Goal: Task Accomplishment & Management: Use online tool/utility

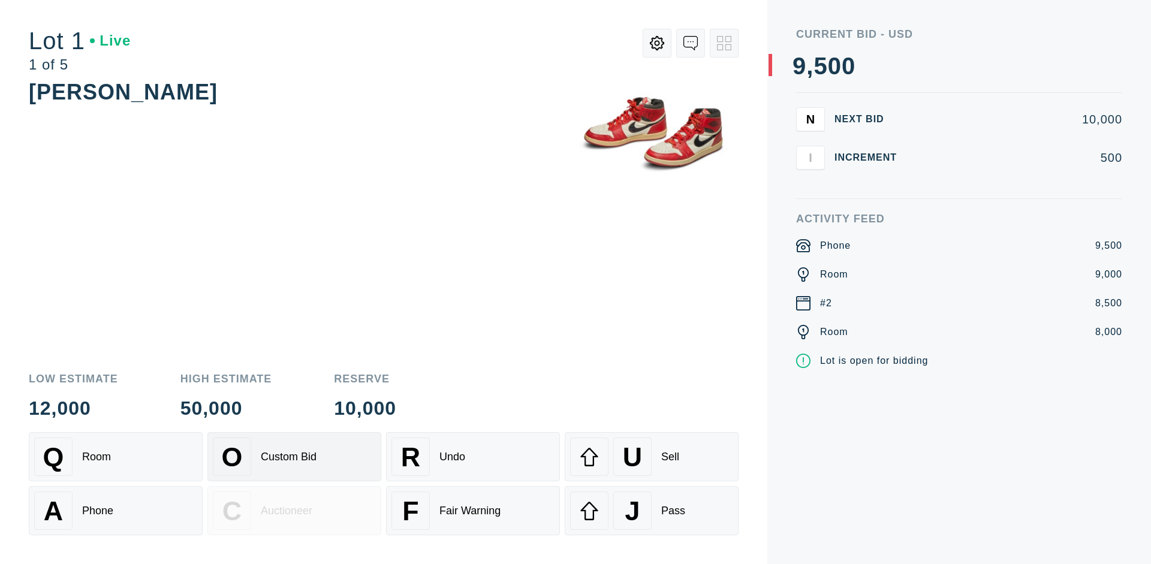
click at [294, 457] on div "Custom Bid" at bounding box center [289, 457] width 56 height 13
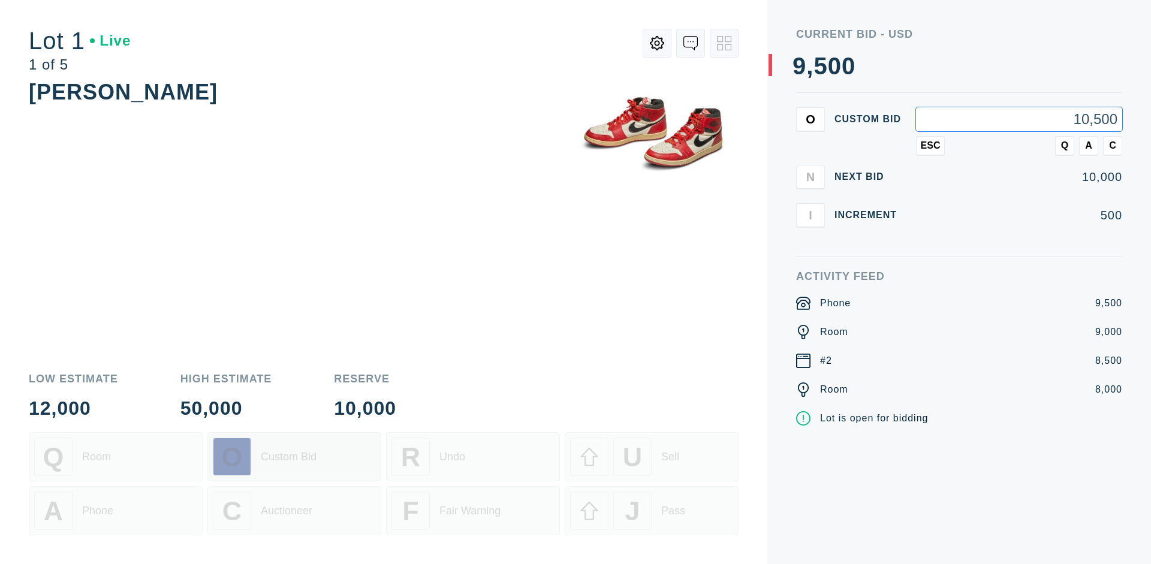
type input "10,500"
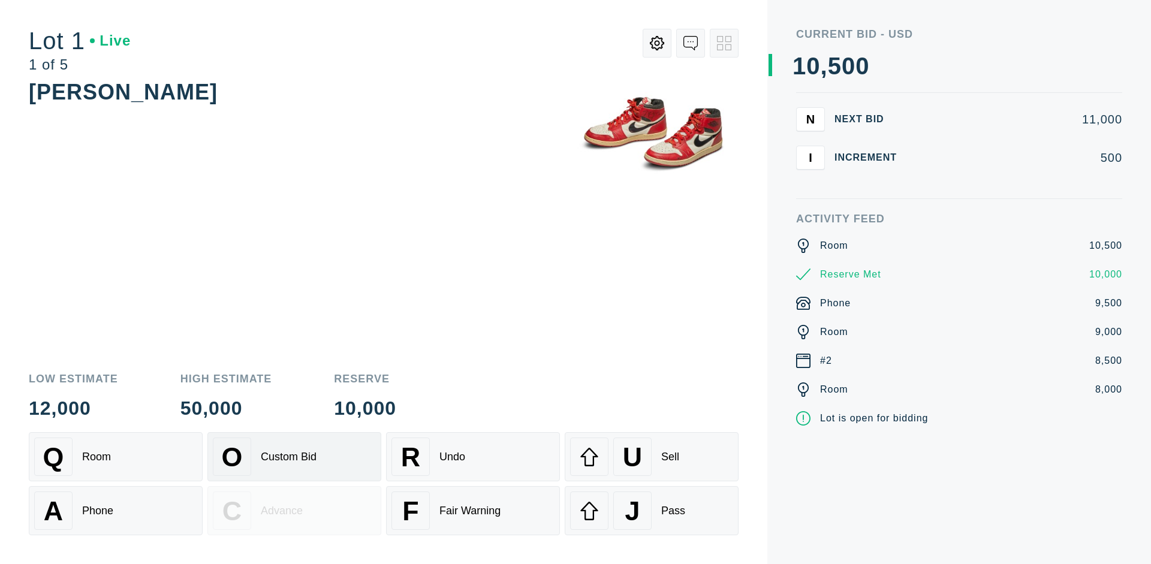
click at [294, 457] on div "Custom Bid" at bounding box center [289, 457] width 56 height 13
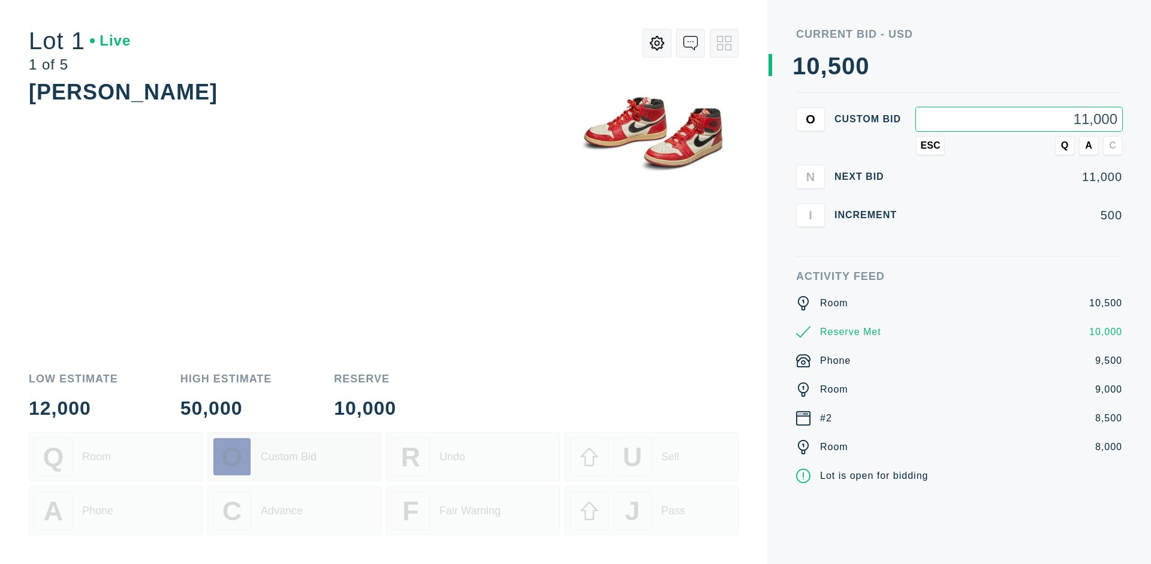
type input "11,000"
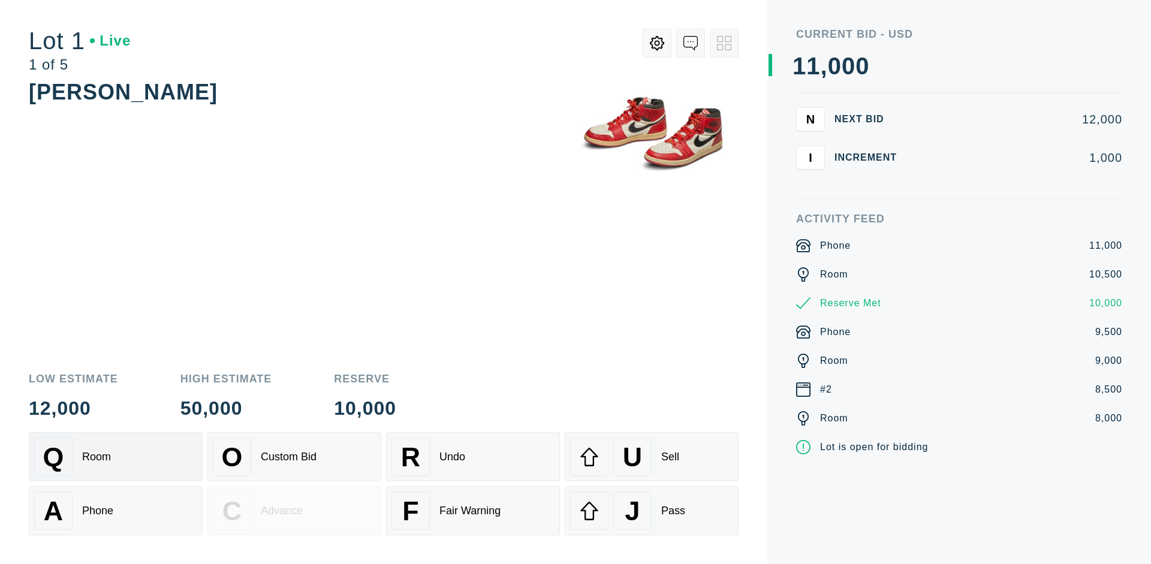
click at [116, 457] on div "Q Room" at bounding box center [115, 457] width 163 height 38
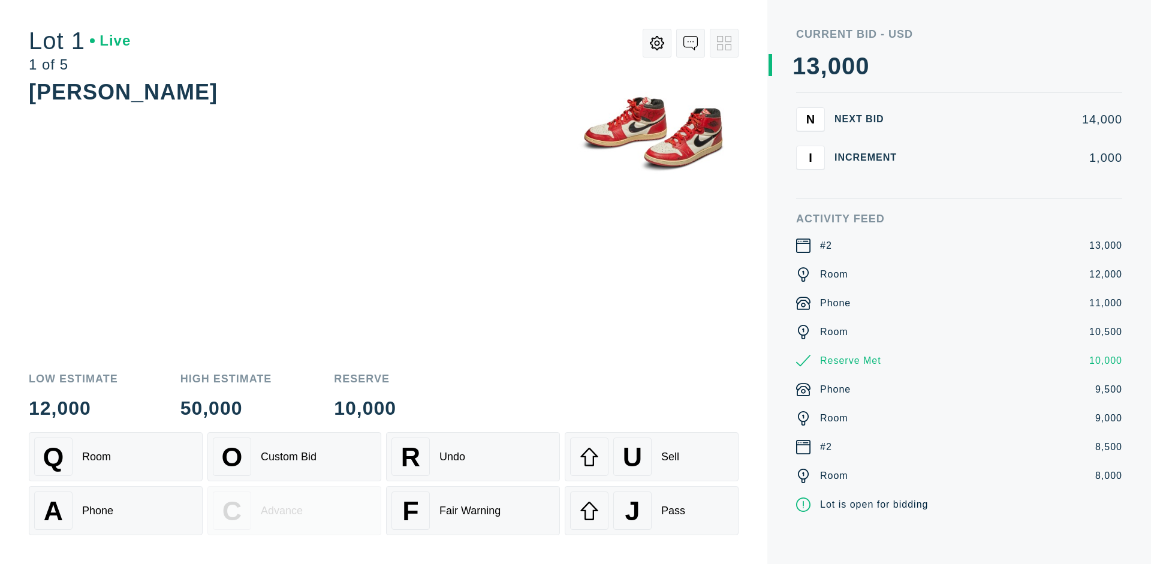
click at [116, 511] on div "A Phone" at bounding box center [115, 511] width 163 height 38
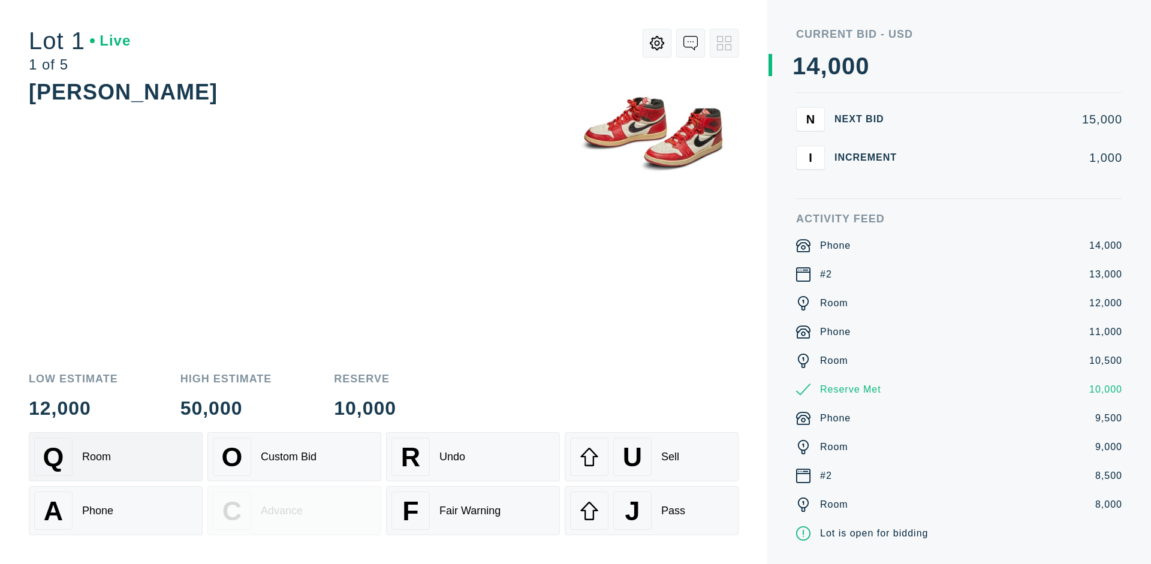
click at [116, 457] on div "Q Room" at bounding box center [115, 457] width 163 height 38
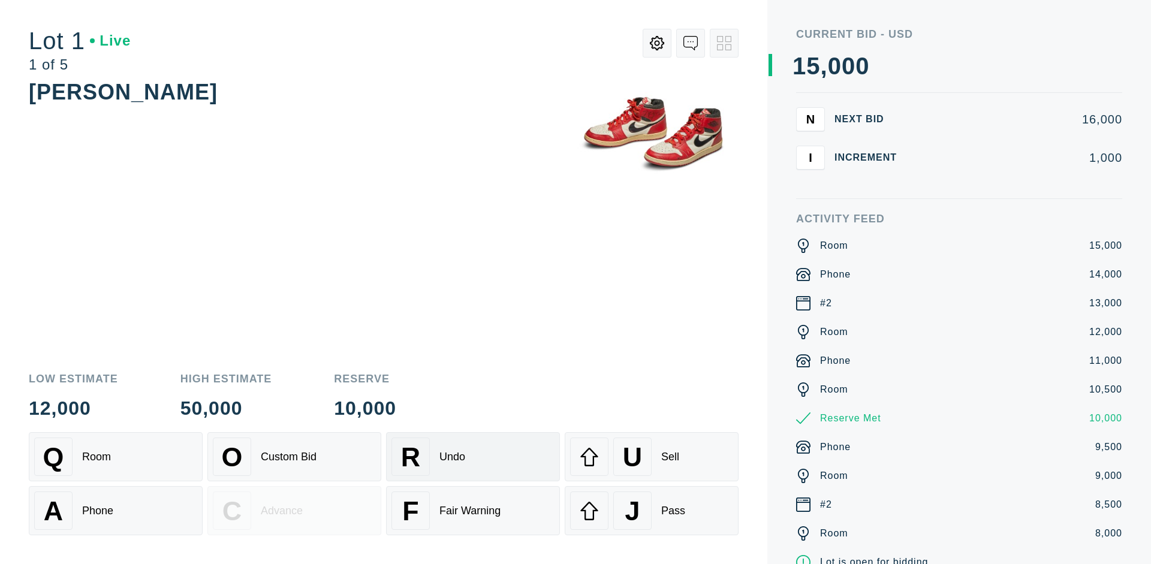
click at [473, 457] on div "R Undo" at bounding box center [473, 457] width 163 height 38
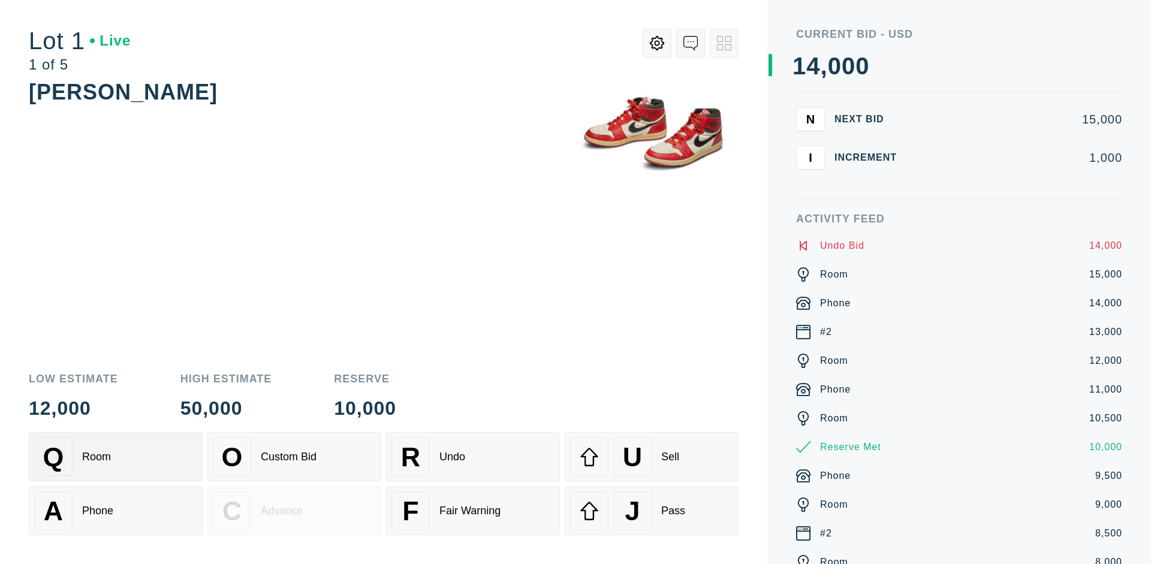
click at [116, 457] on div "Q Room" at bounding box center [115, 457] width 163 height 38
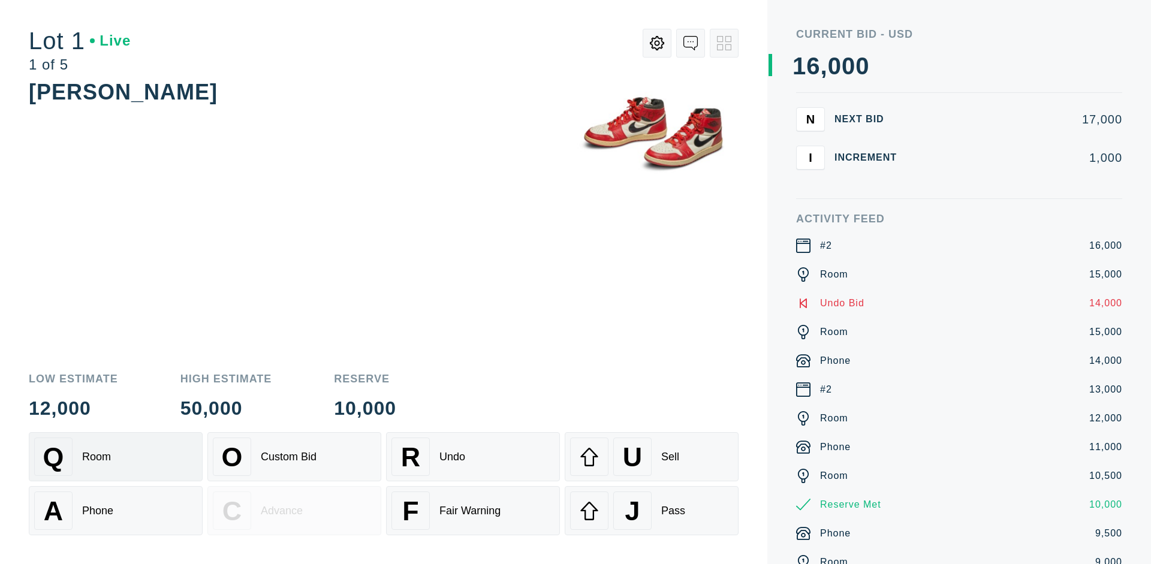
click at [116, 511] on div "A Phone" at bounding box center [115, 511] width 163 height 38
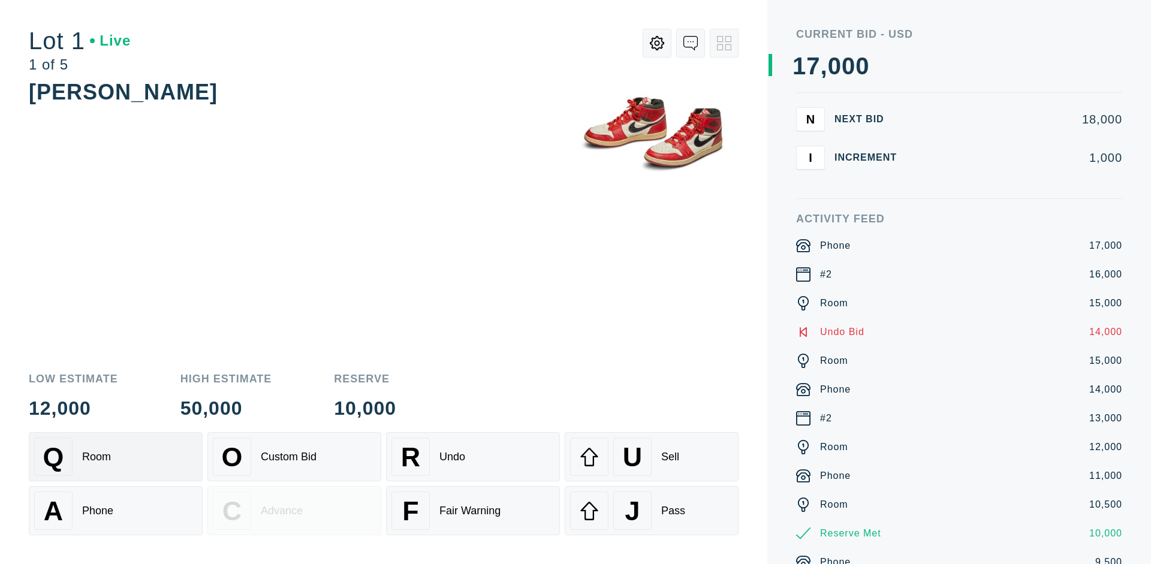
click at [116, 457] on div "Q Room" at bounding box center [115, 457] width 163 height 38
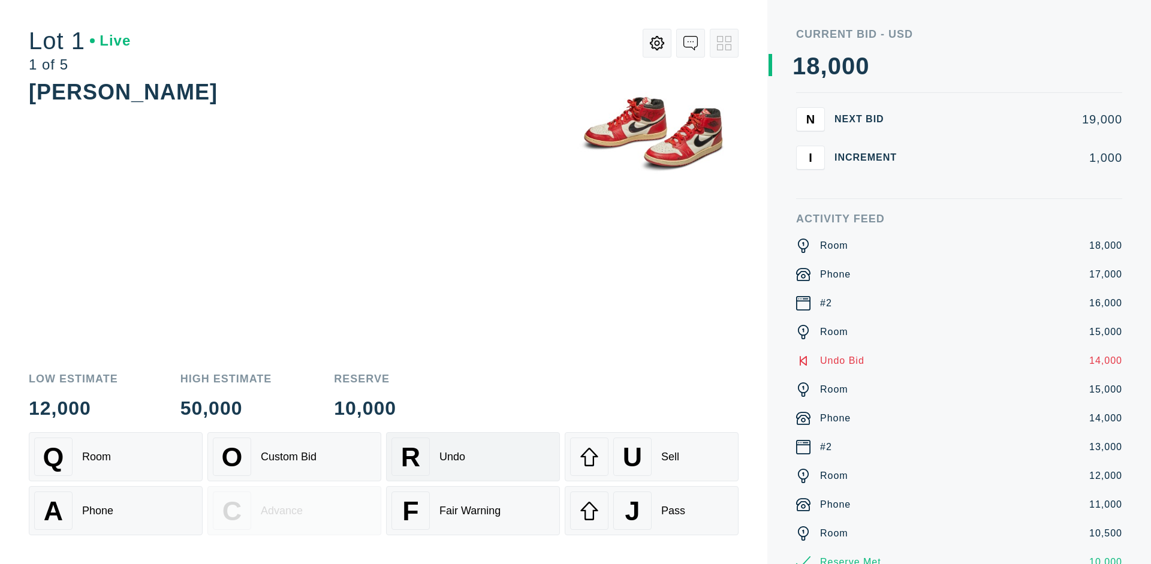
click at [473, 457] on div "R Undo" at bounding box center [473, 457] width 163 height 38
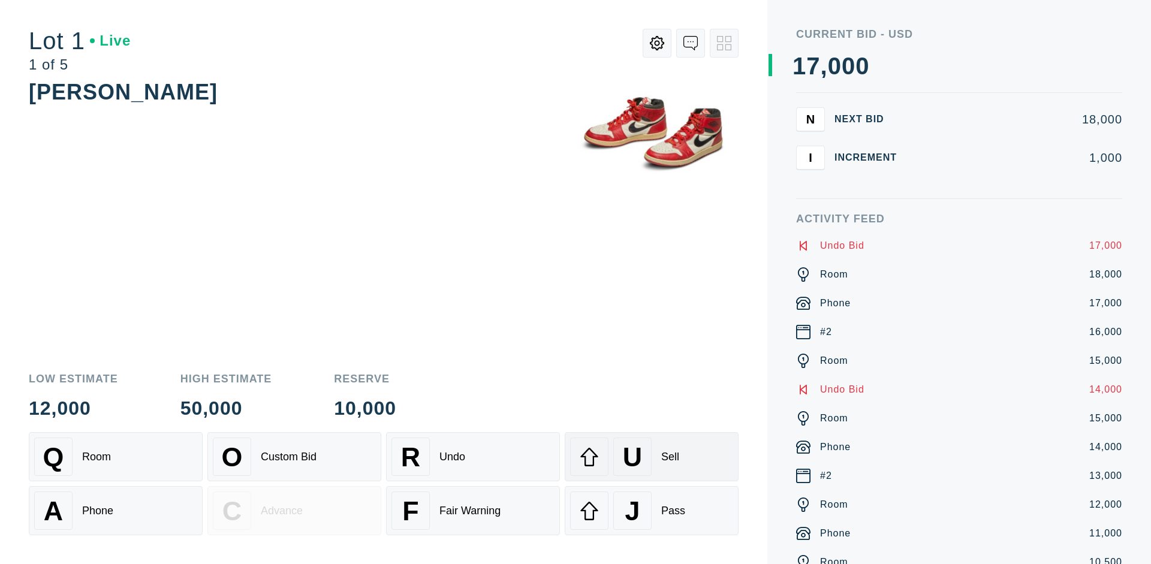
click at [652, 457] on div "U Sell" at bounding box center [651, 457] width 163 height 38
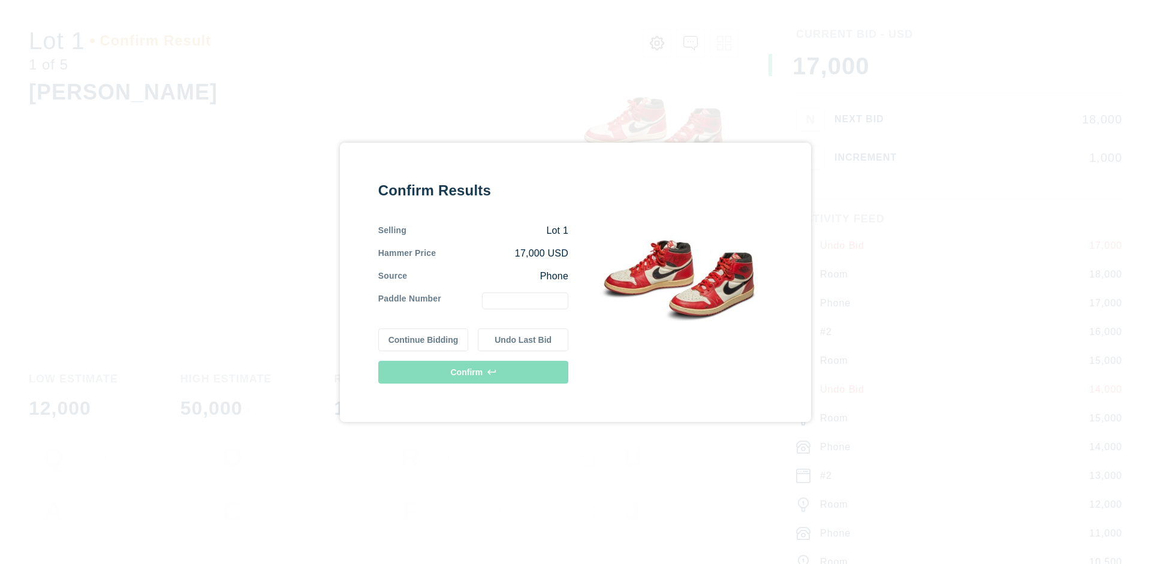
click at [424, 339] on button "Continue Bidding" at bounding box center [423, 340] width 91 height 23
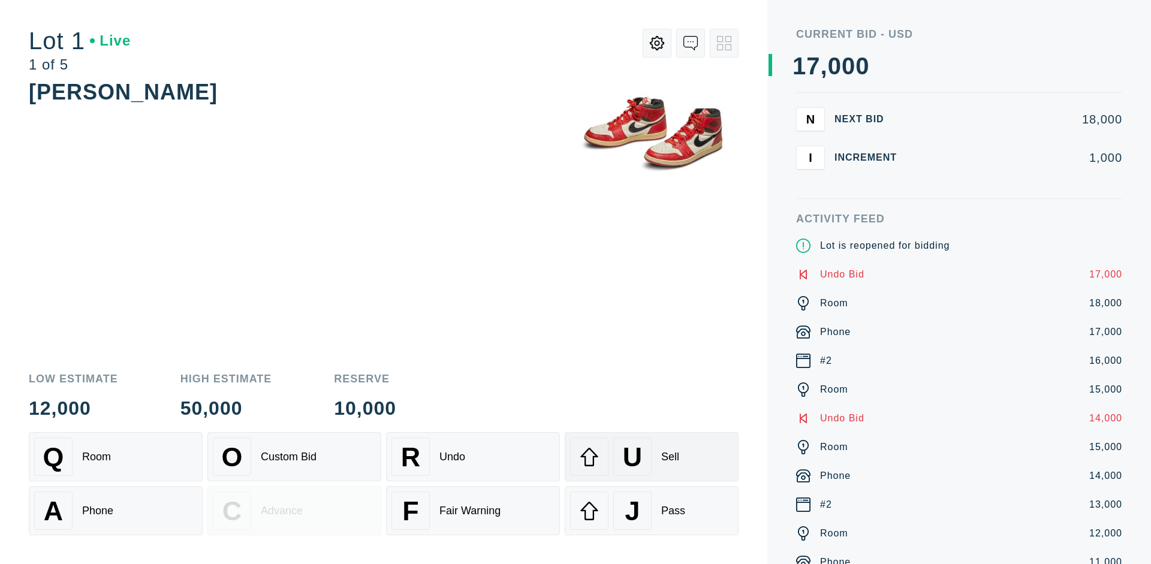
click at [652, 457] on div "U Sell" at bounding box center [651, 457] width 163 height 38
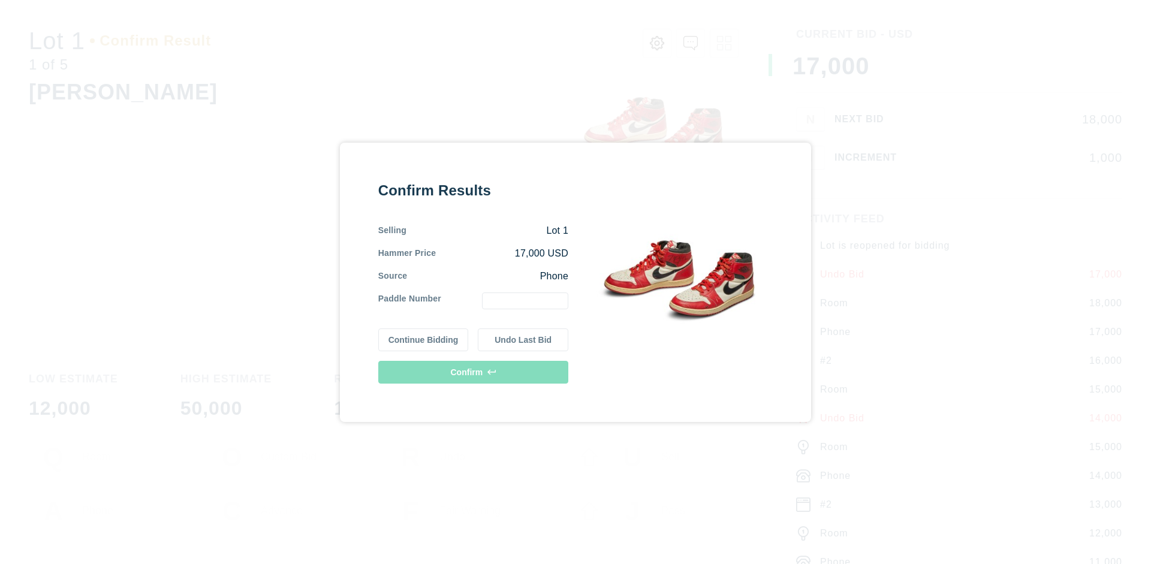
click at [523, 339] on button "Undo Last Bid" at bounding box center [523, 340] width 91 height 23
click at [424, 338] on button "Continue Bidding" at bounding box center [423, 338] width 91 height 23
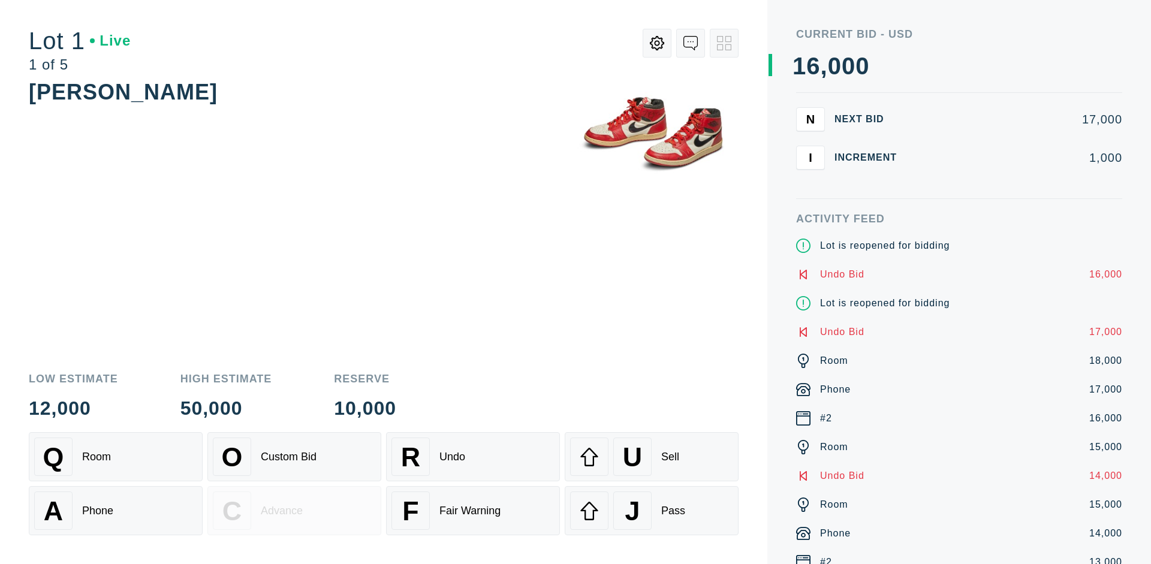
click at [652, 511] on div "J Pass" at bounding box center [651, 511] width 163 height 38
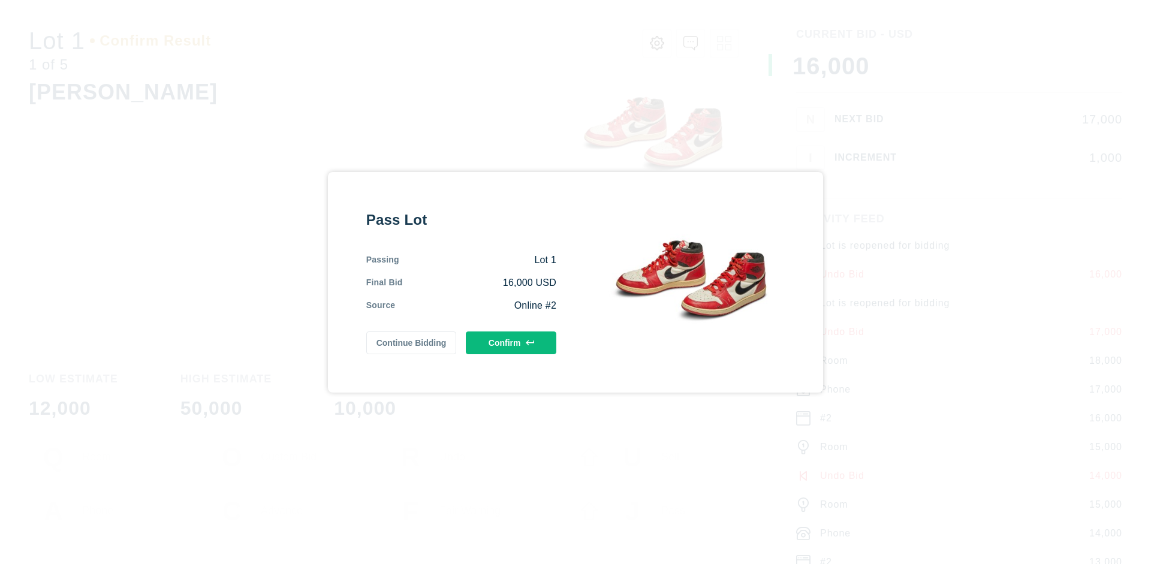
click at [511, 342] on button "Confirm" at bounding box center [511, 343] width 91 height 23
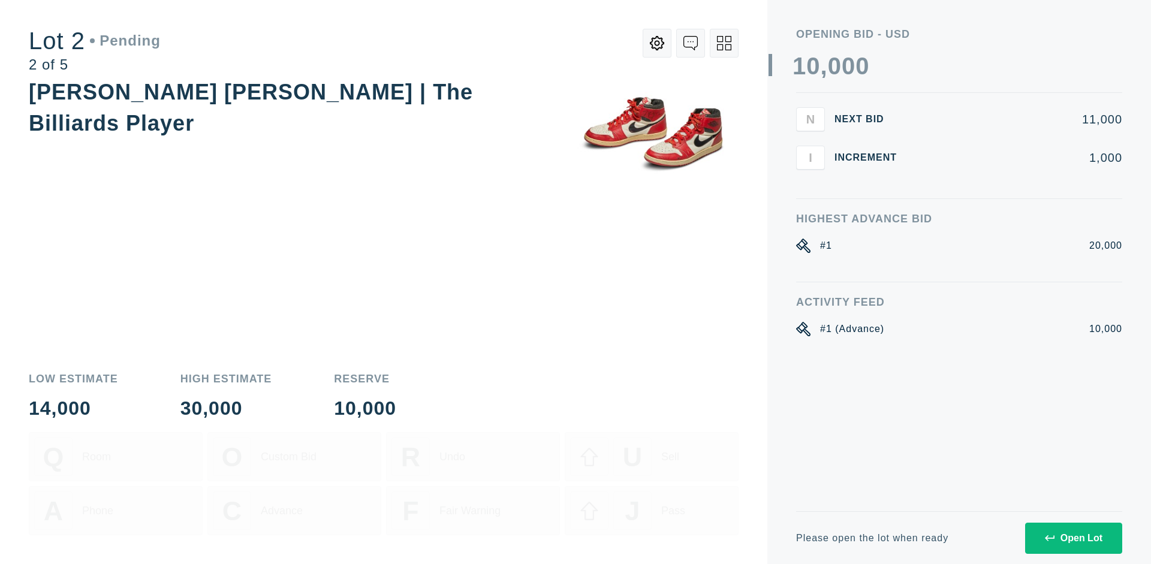
click at [1073, 538] on div "Open Lot" at bounding box center [1074, 538] width 58 height 11
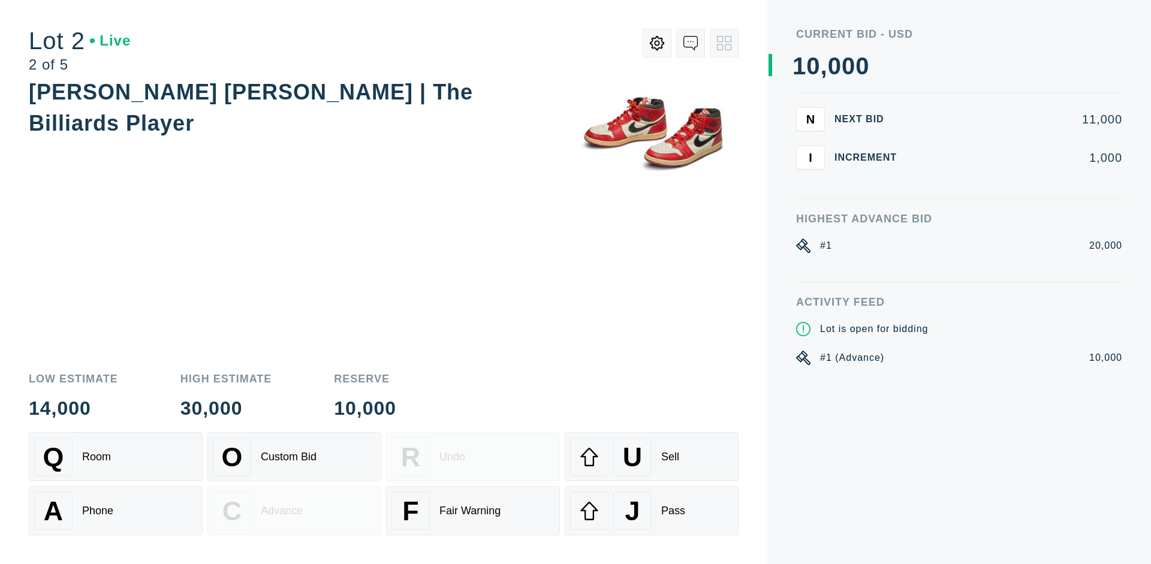
click at [116, 457] on div "Q Room" at bounding box center [115, 457] width 163 height 38
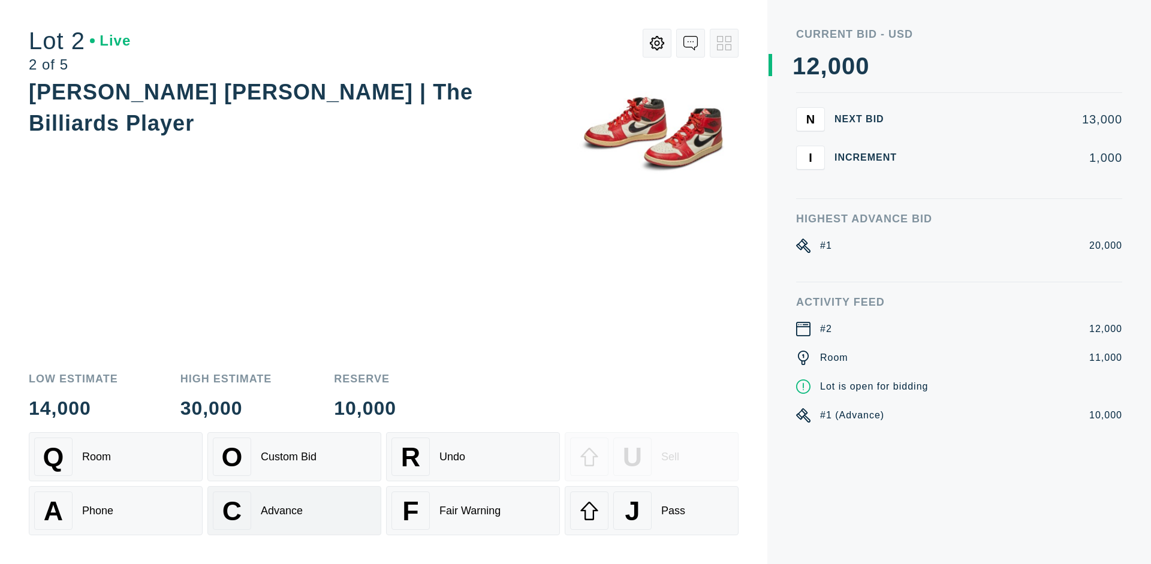
click at [294, 511] on div "Advance" at bounding box center [282, 511] width 42 height 13
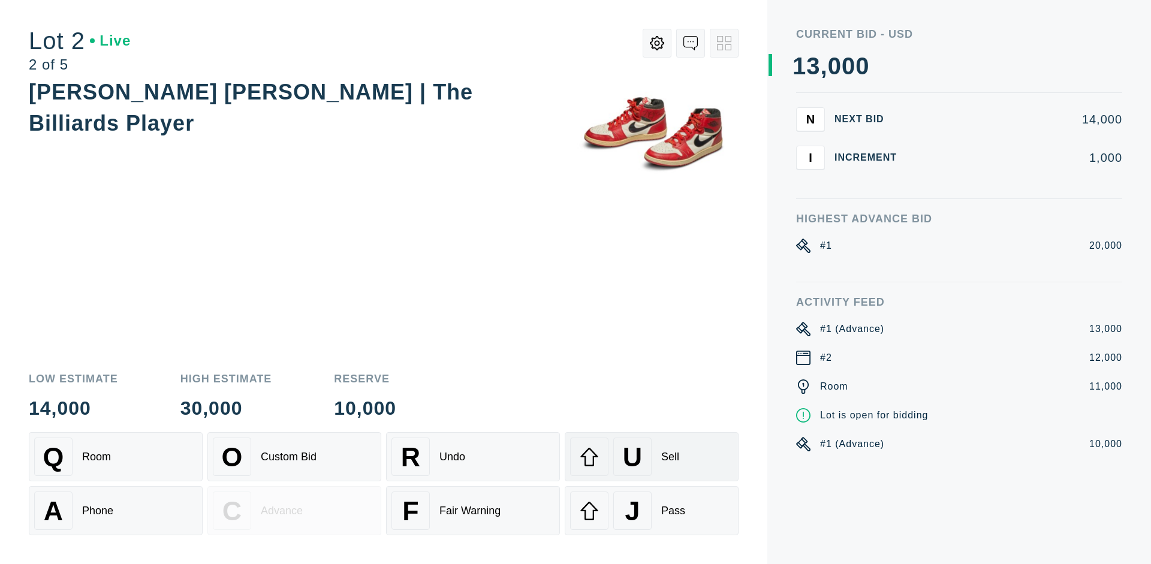
click at [652, 457] on div "U Sell" at bounding box center [651, 457] width 163 height 38
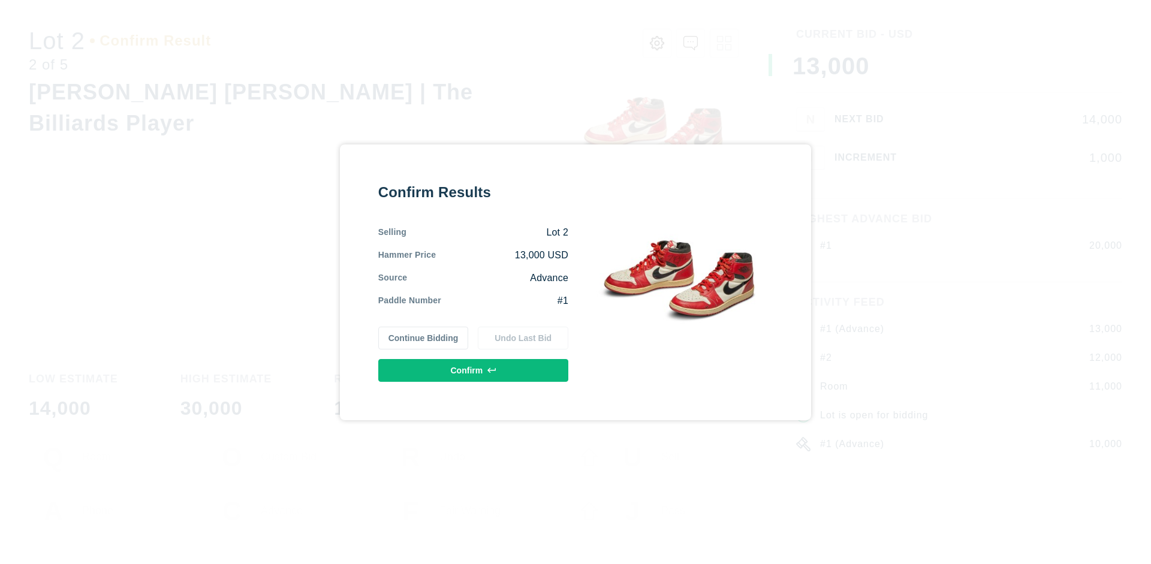
click at [474, 370] on button "Confirm" at bounding box center [473, 370] width 190 height 23
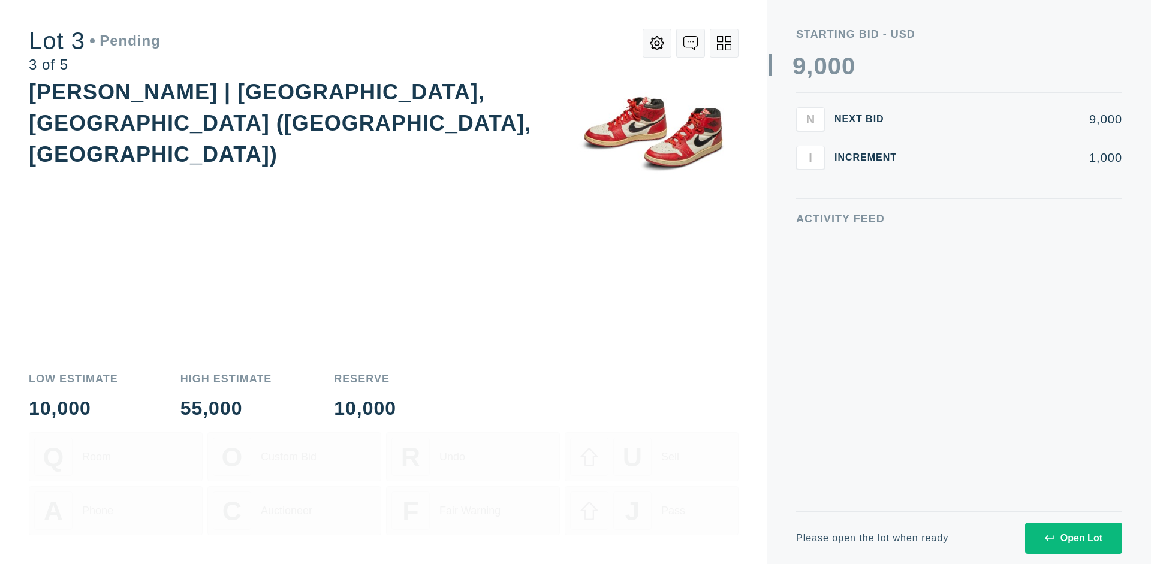
click at [1073, 538] on div "Open Lot" at bounding box center [1074, 538] width 58 height 11
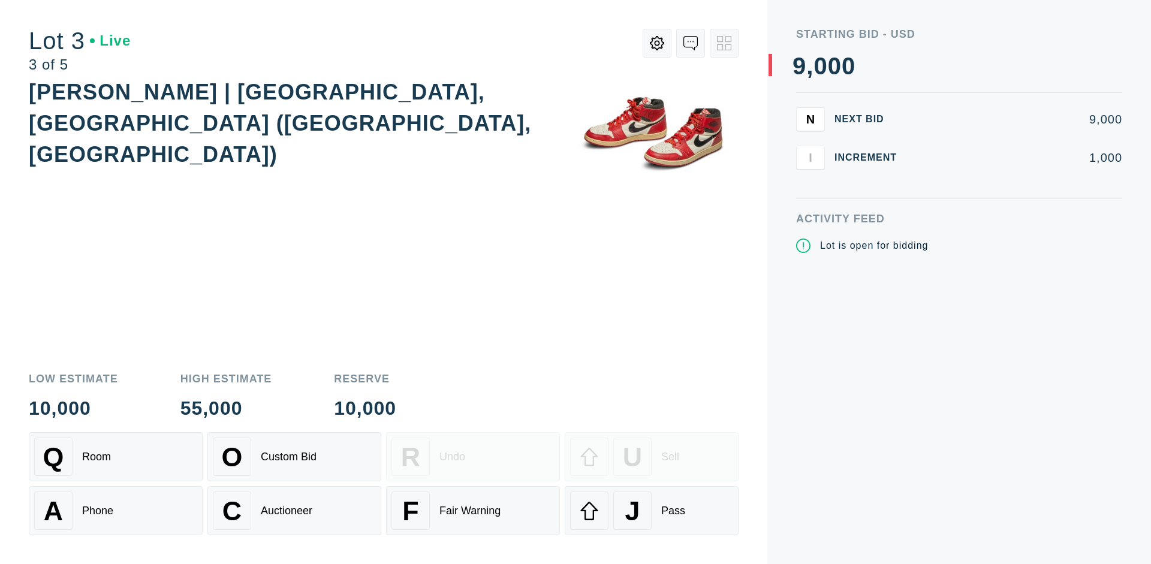
click at [652, 511] on div "J Pass" at bounding box center [651, 511] width 163 height 38
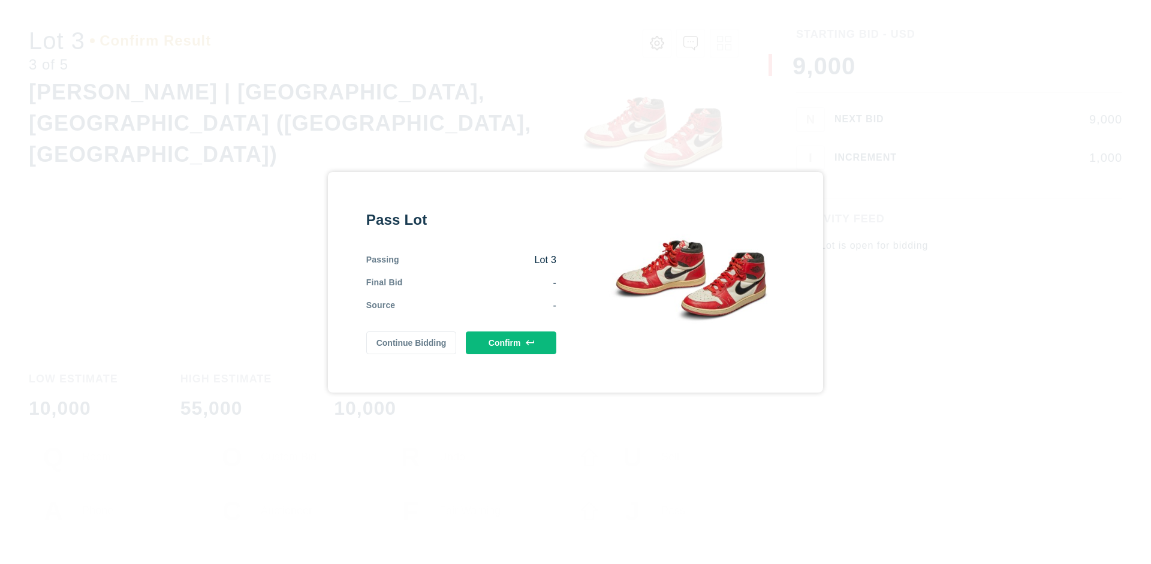
click at [511, 342] on button "Confirm" at bounding box center [511, 343] width 91 height 23
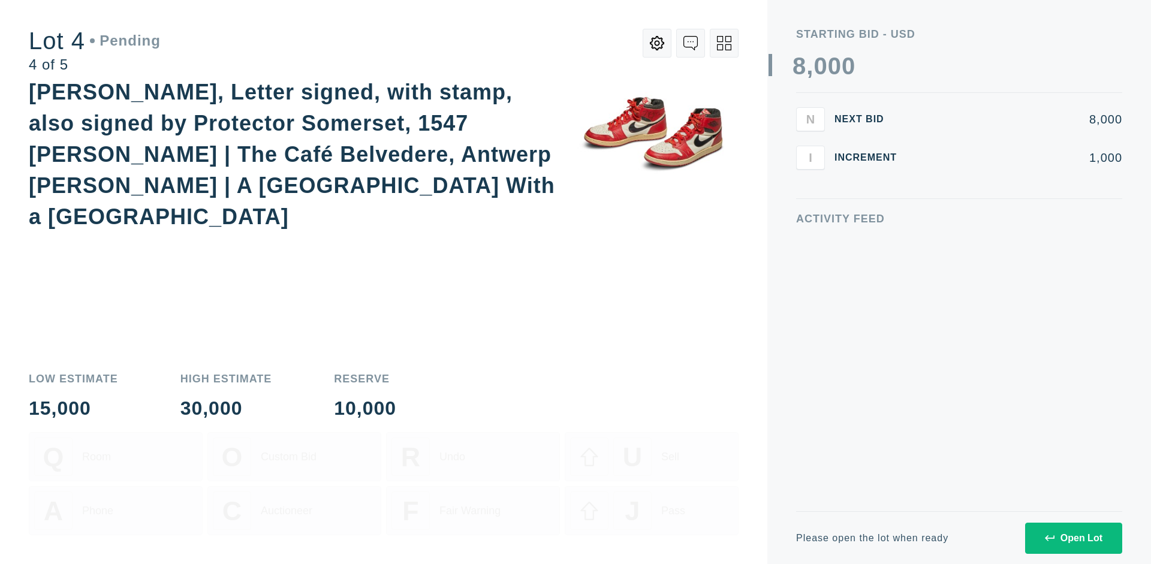
click at [1073, 538] on div "Open Lot" at bounding box center [1074, 538] width 58 height 11
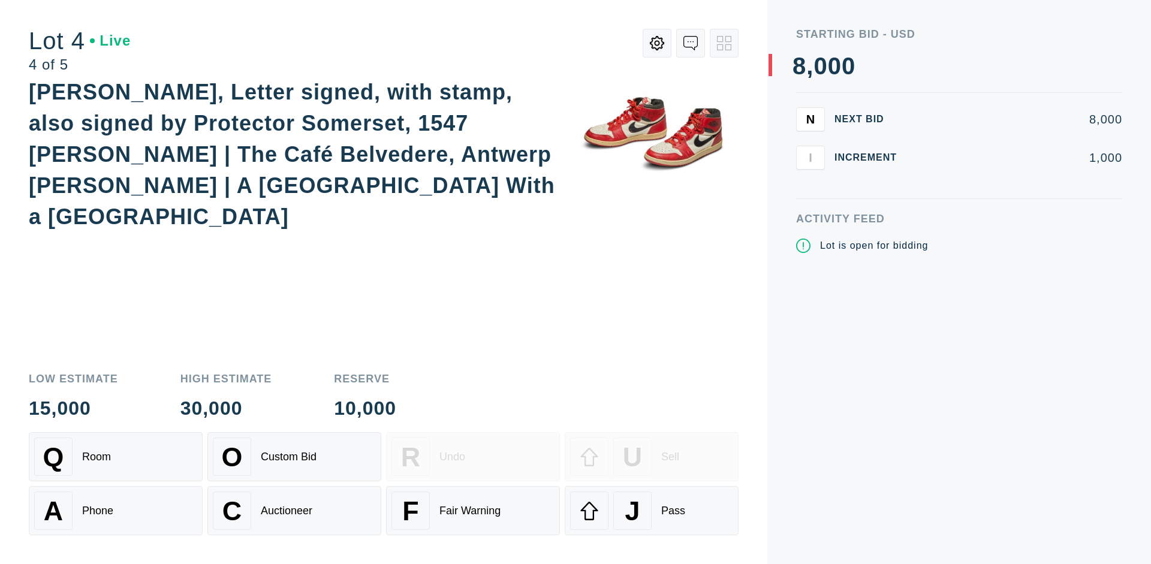
click at [116, 457] on div "Q Room" at bounding box center [115, 457] width 163 height 38
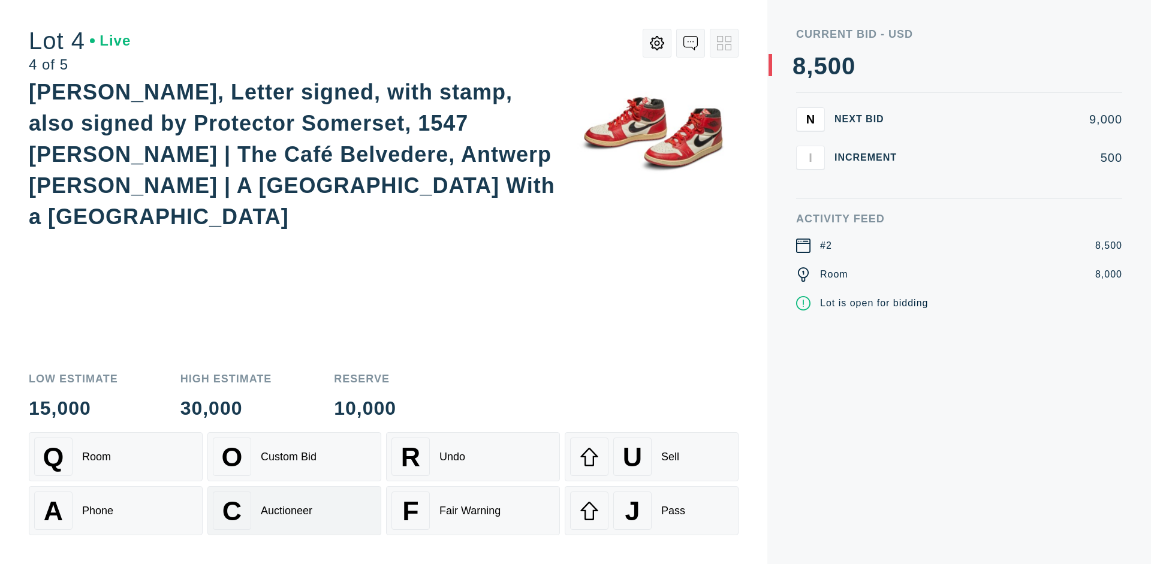
click at [294, 511] on div "Auctioneer" at bounding box center [287, 511] width 52 height 13
click at [652, 511] on div "J Pass" at bounding box center [651, 511] width 163 height 38
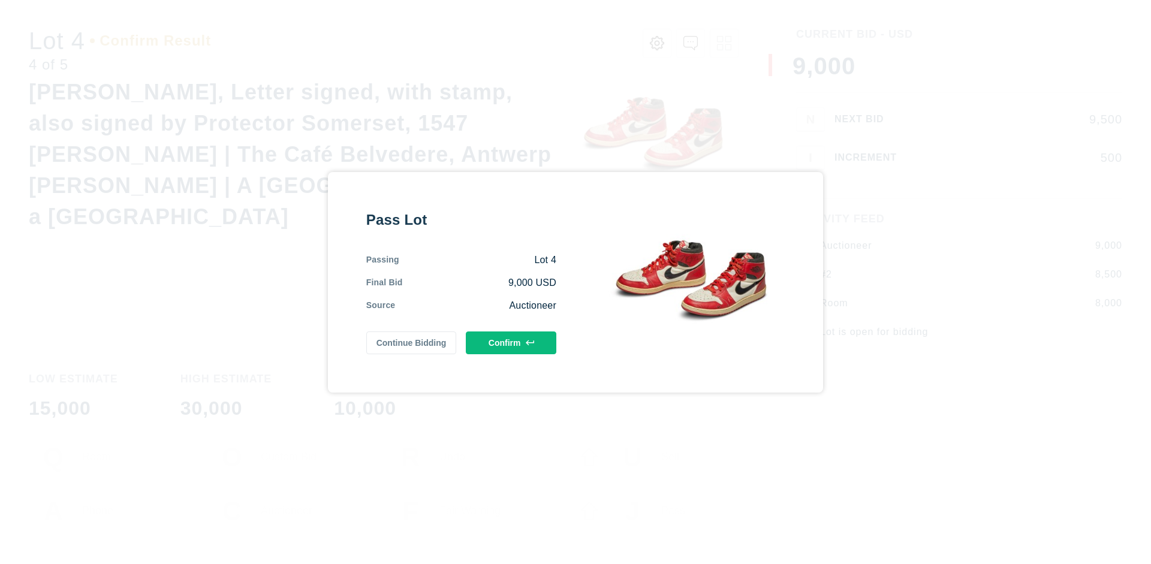
click at [511, 342] on button "Confirm" at bounding box center [511, 343] width 91 height 23
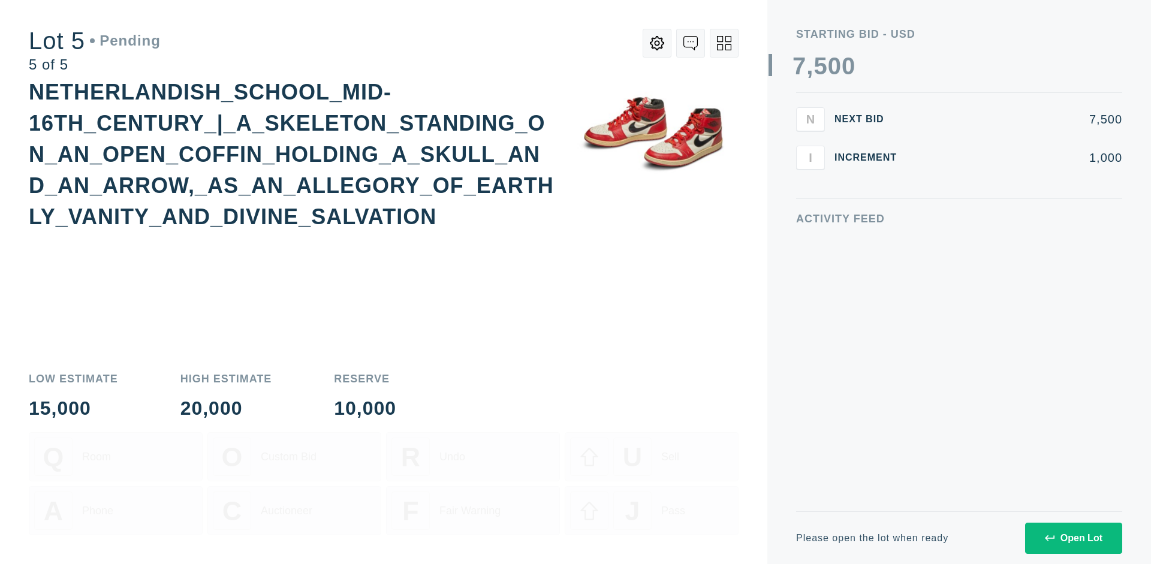
click at [1073, 538] on div "Open Lot" at bounding box center [1074, 538] width 58 height 11
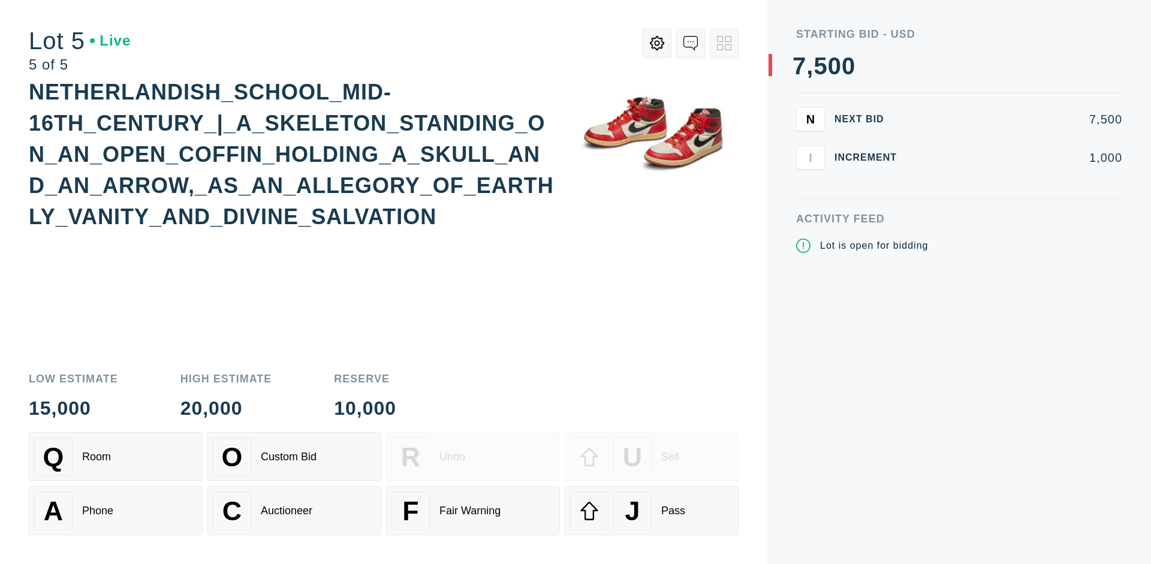
click at [116, 457] on div "Q Room" at bounding box center [115, 457] width 163 height 38
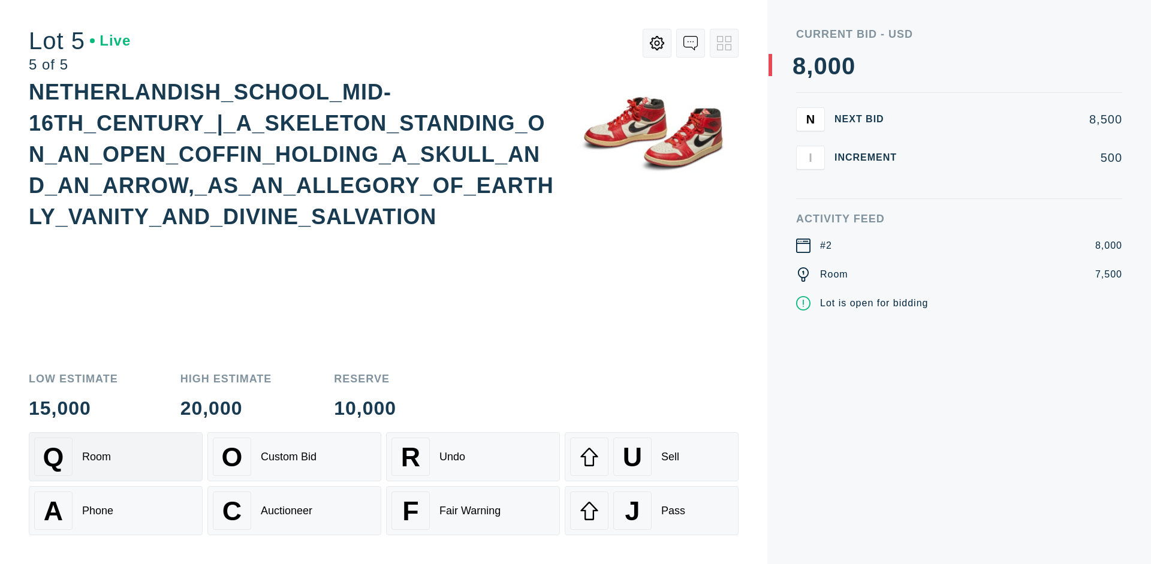
click at [116, 457] on div "Q Room" at bounding box center [115, 457] width 163 height 38
click at [652, 457] on div "U Sell" at bounding box center [651, 457] width 163 height 38
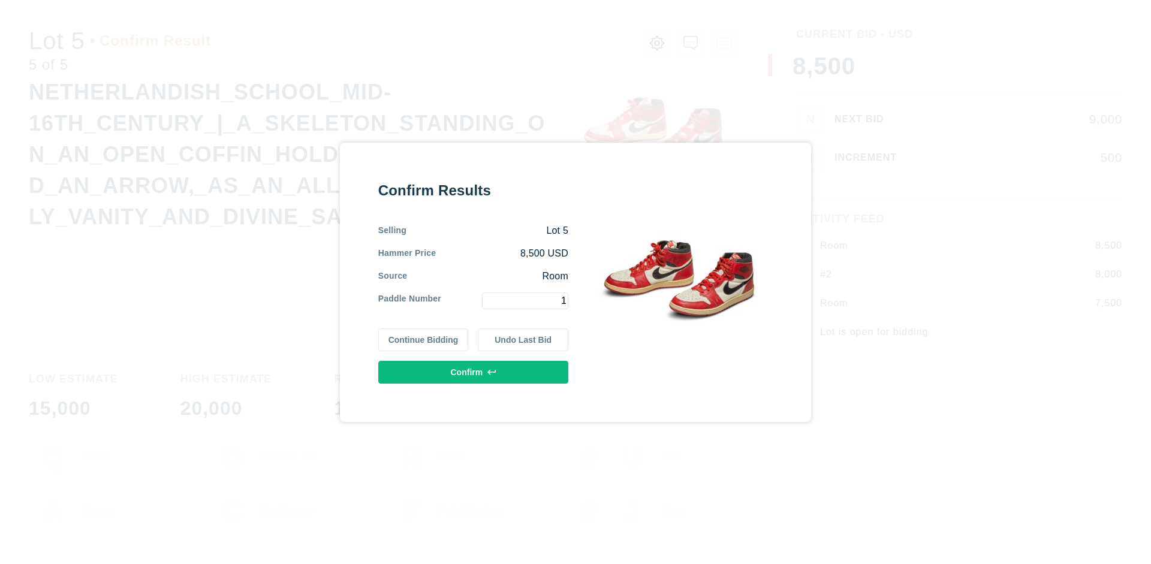
type input "1"
click at [474, 372] on button "Confirm" at bounding box center [473, 372] width 190 height 23
